Goal: Task Accomplishment & Management: Complete application form

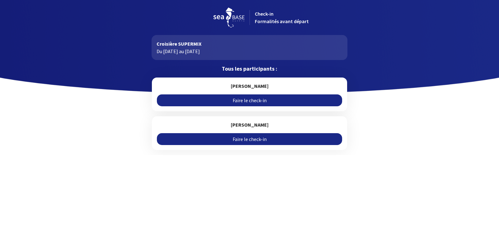
click at [255, 98] on link "Faire le check-in" at bounding box center [249, 100] width 185 height 12
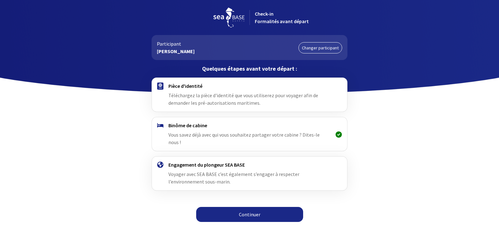
click at [240, 207] on link "Continuer" at bounding box center [249, 214] width 107 height 15
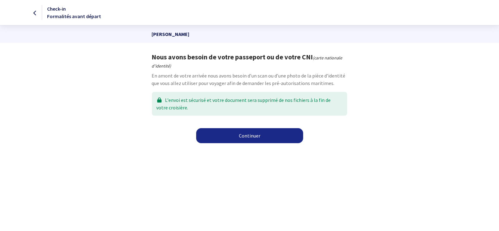
click at [261, 136] on link "Continuer" at bounding box center [249, 135] width 107 height 15
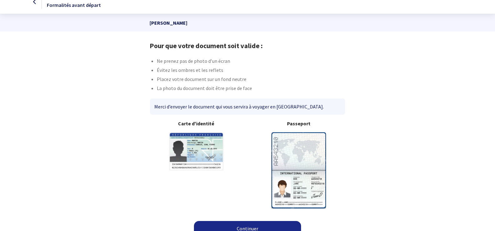
scroll to position [20, 0]
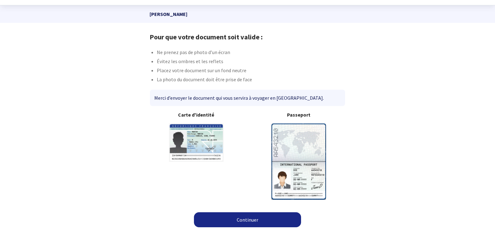
click at [239, 219] on link "Continuer" at bounding box center [247, 219] width 107 height 15
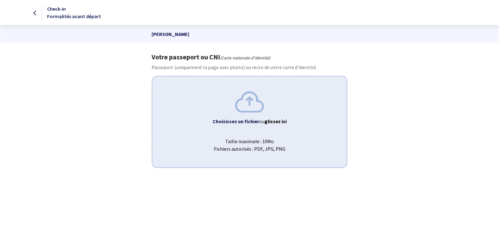
click at [253, 123] on b "Choisissez un fichier" at bounding box center [236, 121] width 47 height 6
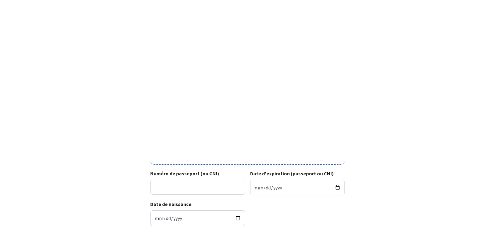
scroll to position [187, 0]
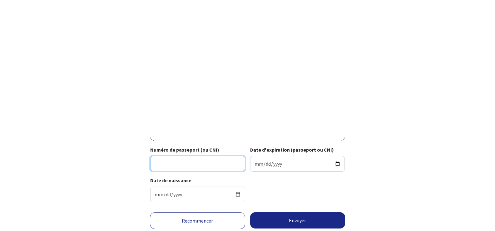
click at [226, 167] on input "Numéro de passeport (ou CNI)" at bounding box center [197, 163] width 95 height 15
type input "17EI53601"
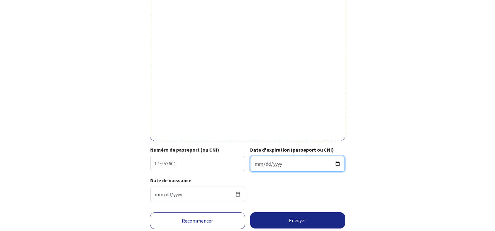
click at [256, 164] on input "Date d'expiration (passeport ou CNI)" at bounding box center [297, 164] width 95 height 16
type input "2027-11-06"
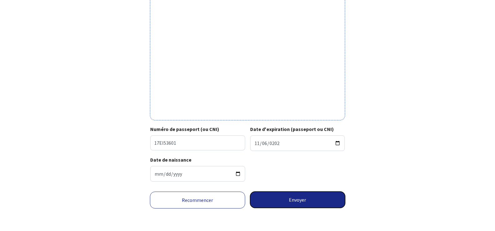
click at [308, 203] on button "Envoyer" at bounding box center [297, 199] width 95 height 16
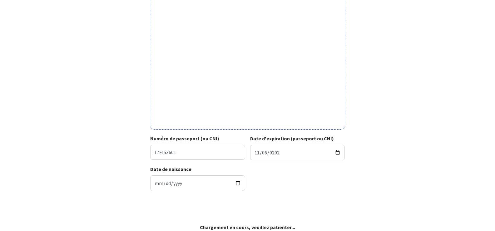
scroll to position [199, 0]
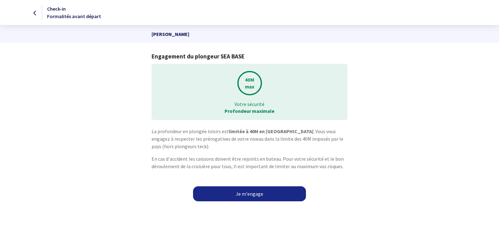
click at [234, 194] on link "Je m'engage" at bounding box center [249, 193] width 113 height 15
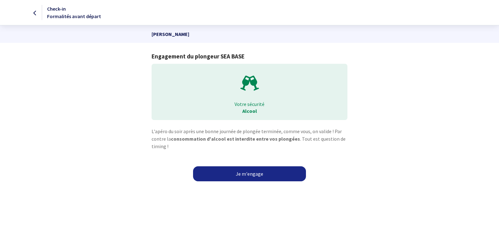
click at [252, 174] on link "Je m'engage" at bounding box center [249, 173] width 113 height 15
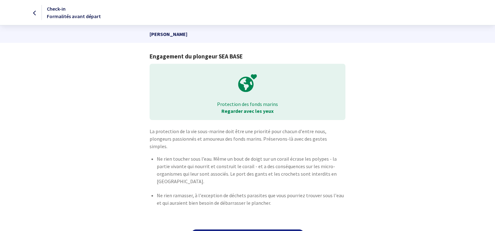
scroll to position [10, 0]
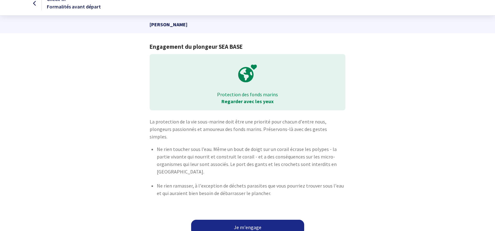
click at [248, 220] on link "Je m'engage" at bounding box center [247, 226] width 113 height 15
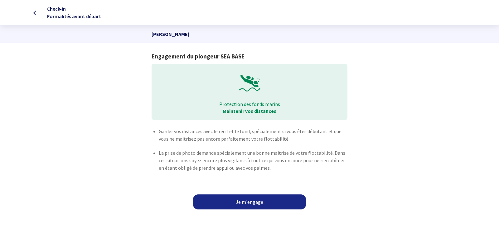
click at [248, 199] on link "Je m'engage" at bounding box center [249, 201] width 113 height 15
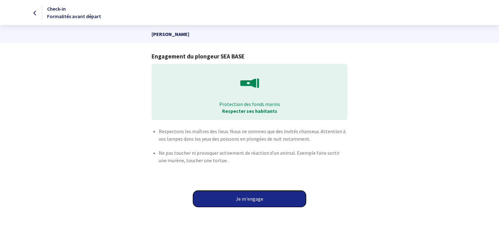
click at [248, 199] on button "Je m'engage" at bounding box center [249, 198] width 113 height 16
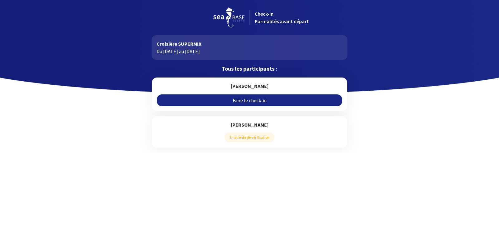
click at [240, 100] on link "Faire le check-in" at bounding box center [249, 100] width 185 height 12
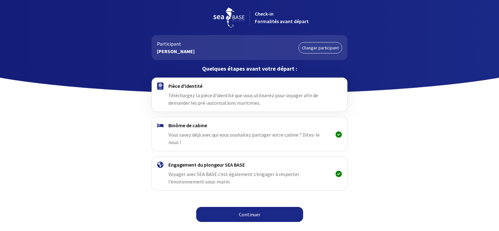
click at [248, 207] on link "Continuer" at bounding box center [249, 214] width 107 height 15
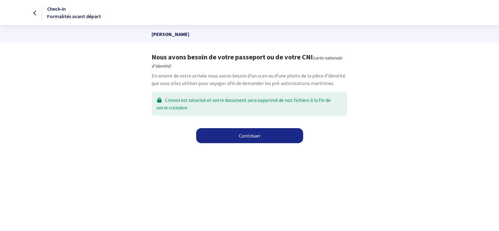
click at [252, 137] on link "Continuer" at bounding box center [249, 135] width 107 height 15
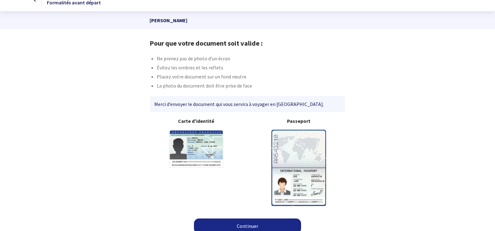
scroll to position [20, 0]
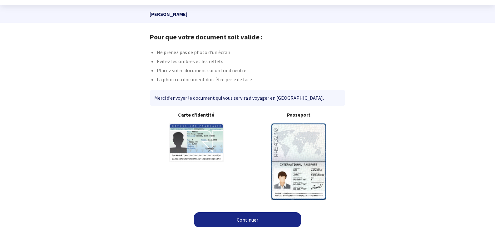
click at [241, 220] on link "Continuer" at bounding box center [247, 219] width 107 height 15
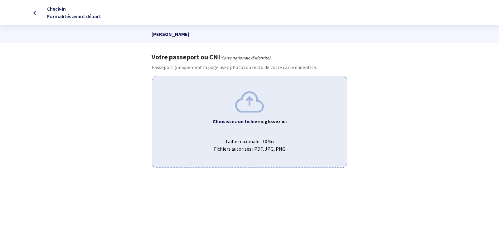
click at [233, 120] on b "Choisissez un fichier" at bounding box center [236, 121] width 47 height 6
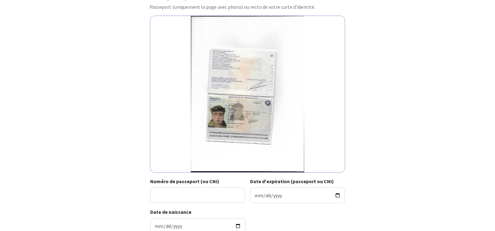
scroll to position [62, 0]
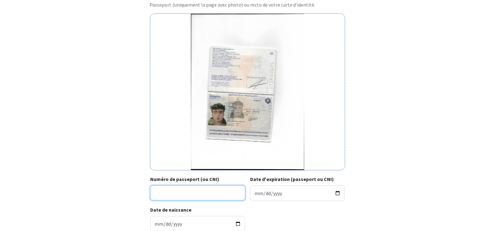
click at [157, 194] on input "Numéro de passeport (ou CNI)" at bounding box center [197, 192] width 95 height 15
type input "23DE03485"
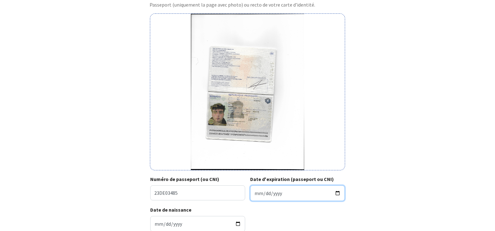
click at [256, 191] on input "Date d'expiration (passeport ou CNI)" at bounding box center [297, 193] width 95 height 16
type input "[DATE]"
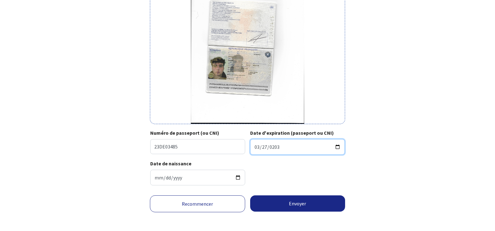
scroll to position [112, 0]
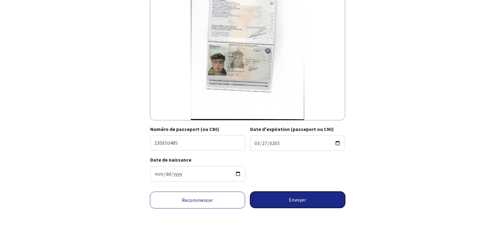
click at [297, 199] on button "Envoyer" at bounding box center [297, 199] width 95 height 16
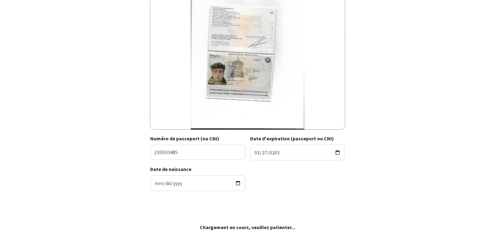
scroll to position [103, 0]
